Goal: Navigation & Orientation: Go to known website

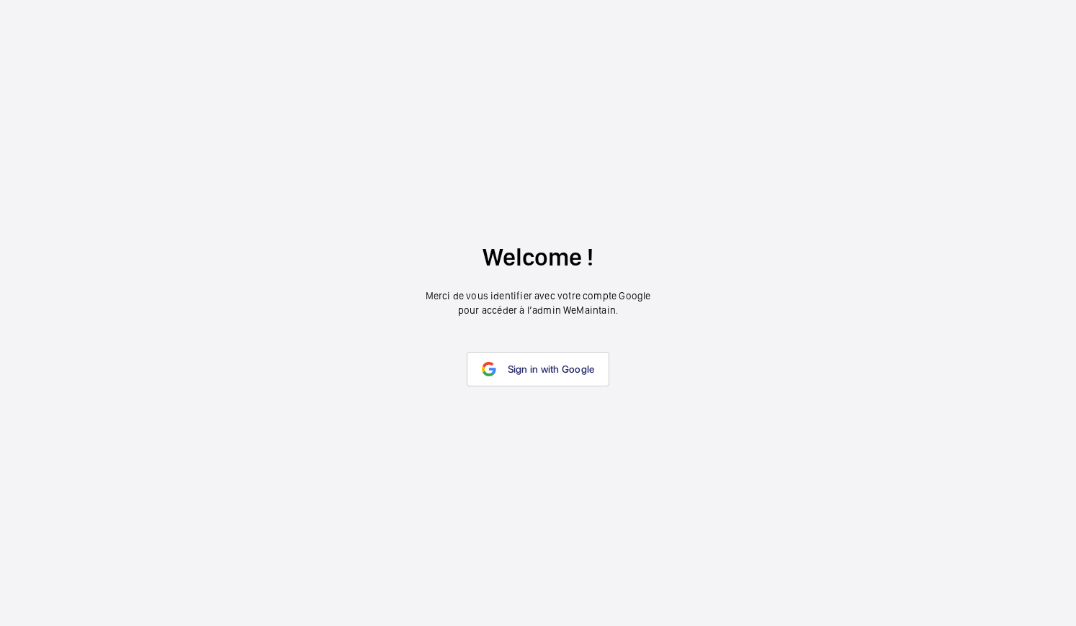
click at [566, 352] on link "Sign in with Google" at bounding box center [538, 369] width 143 height 35
